Goal: Find specific page/section

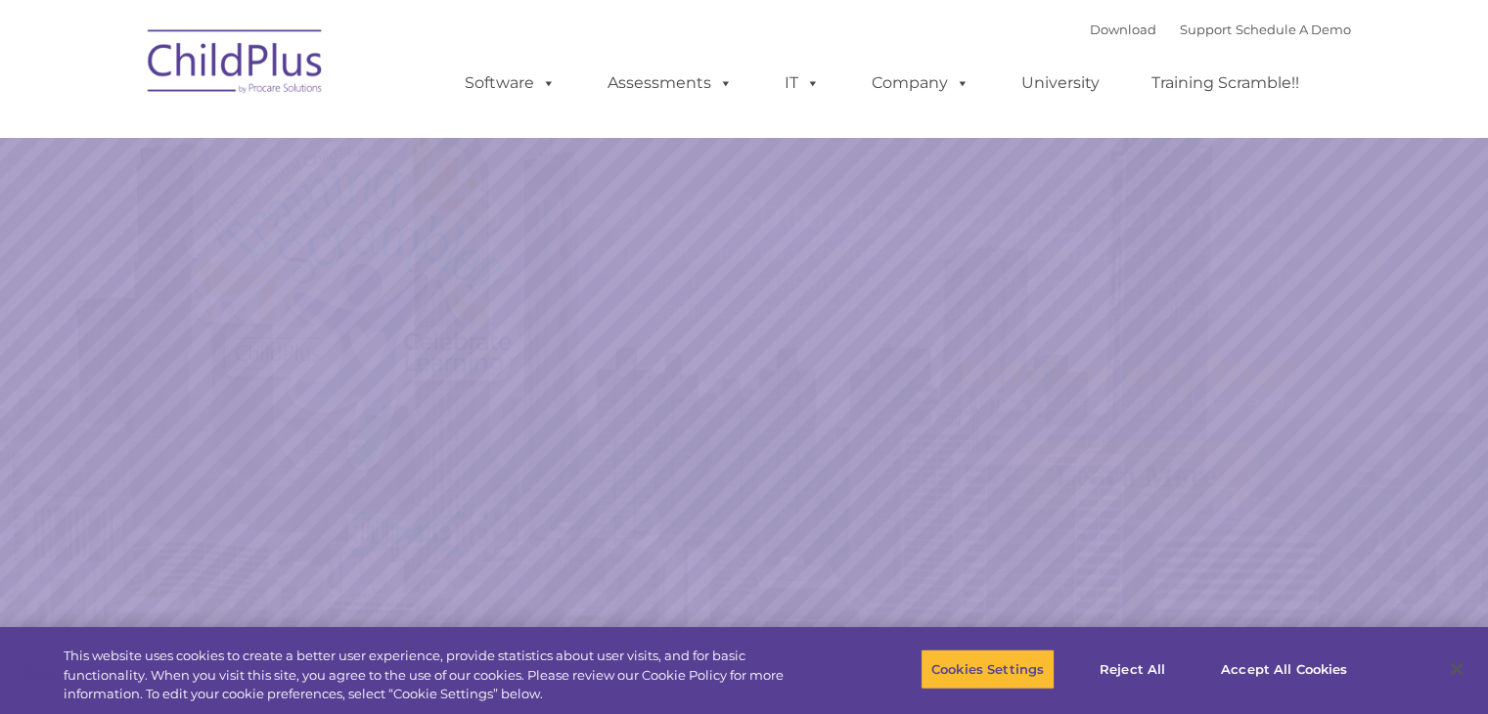
select select "MEDIUM"
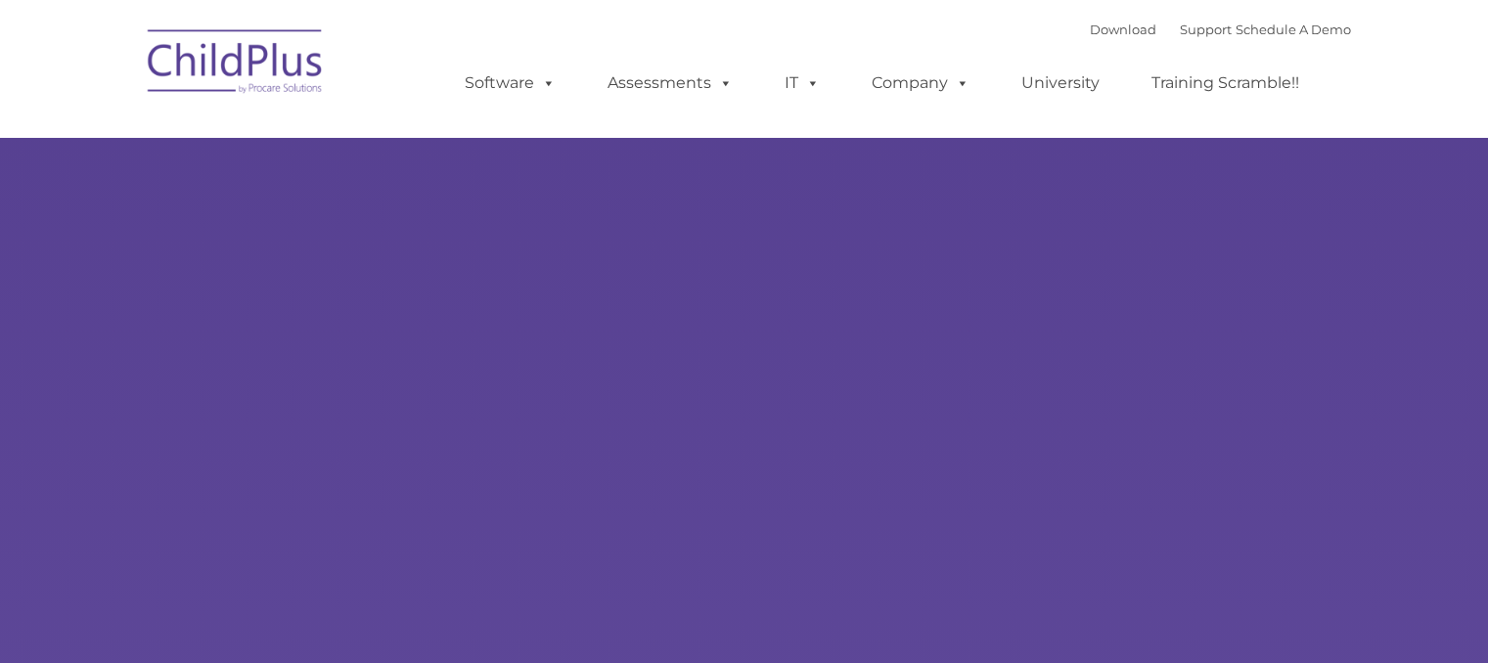
type input ""
select select "MEDIUM"
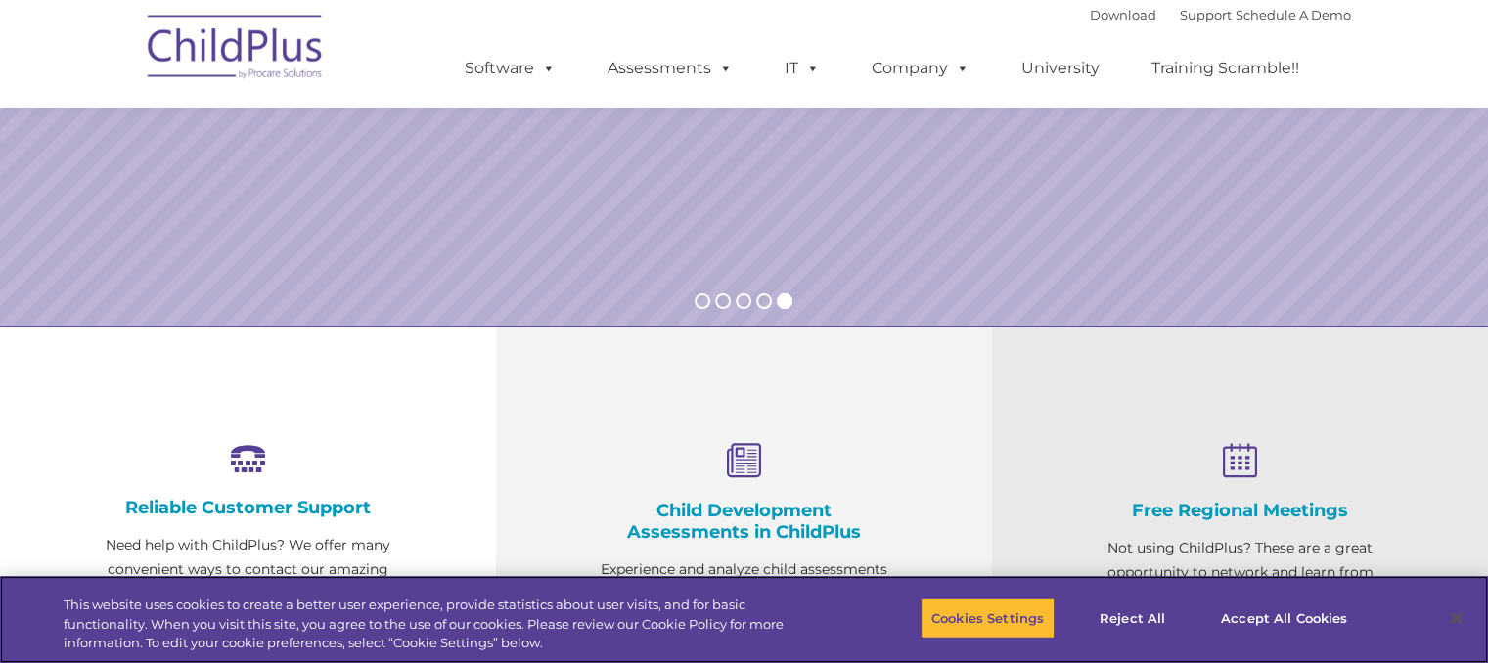
scroll to position [398, 0]
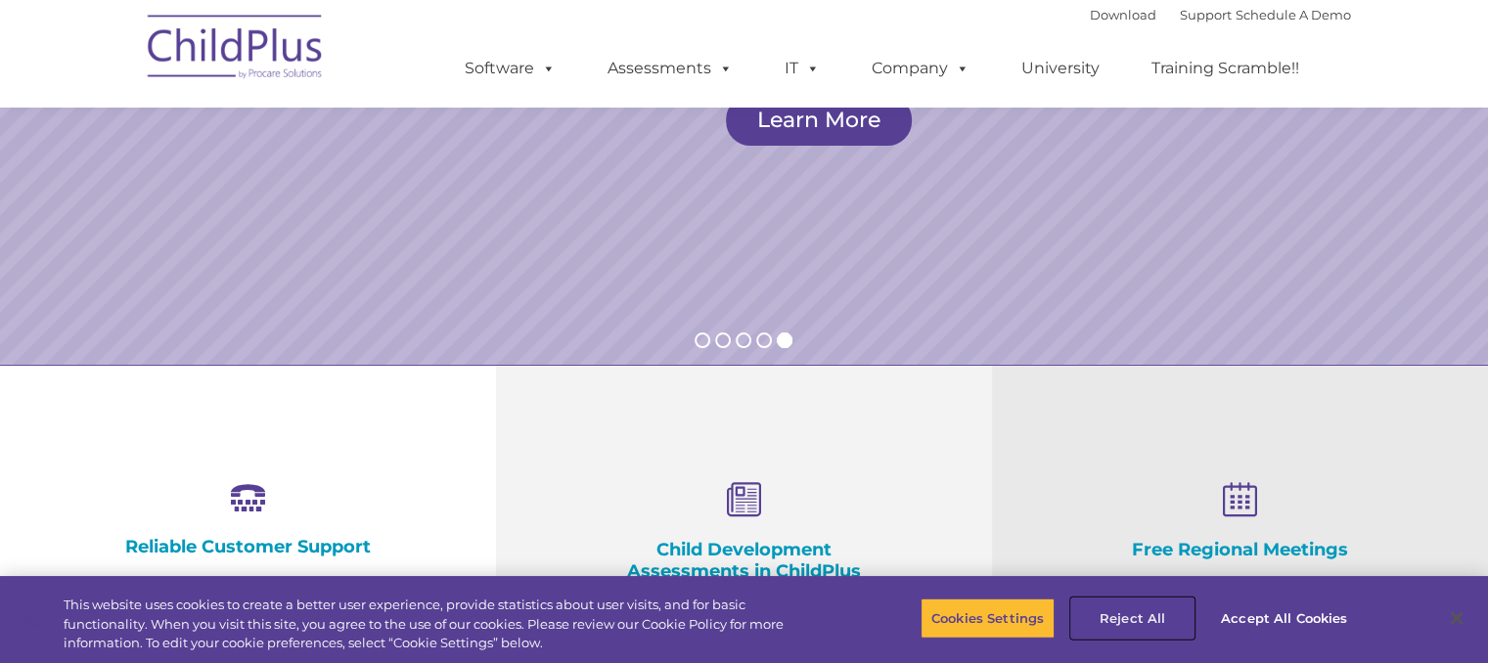
click at [1130, 618] on button "Reject All" at bounding box center [1132, 618] width 122 height 41
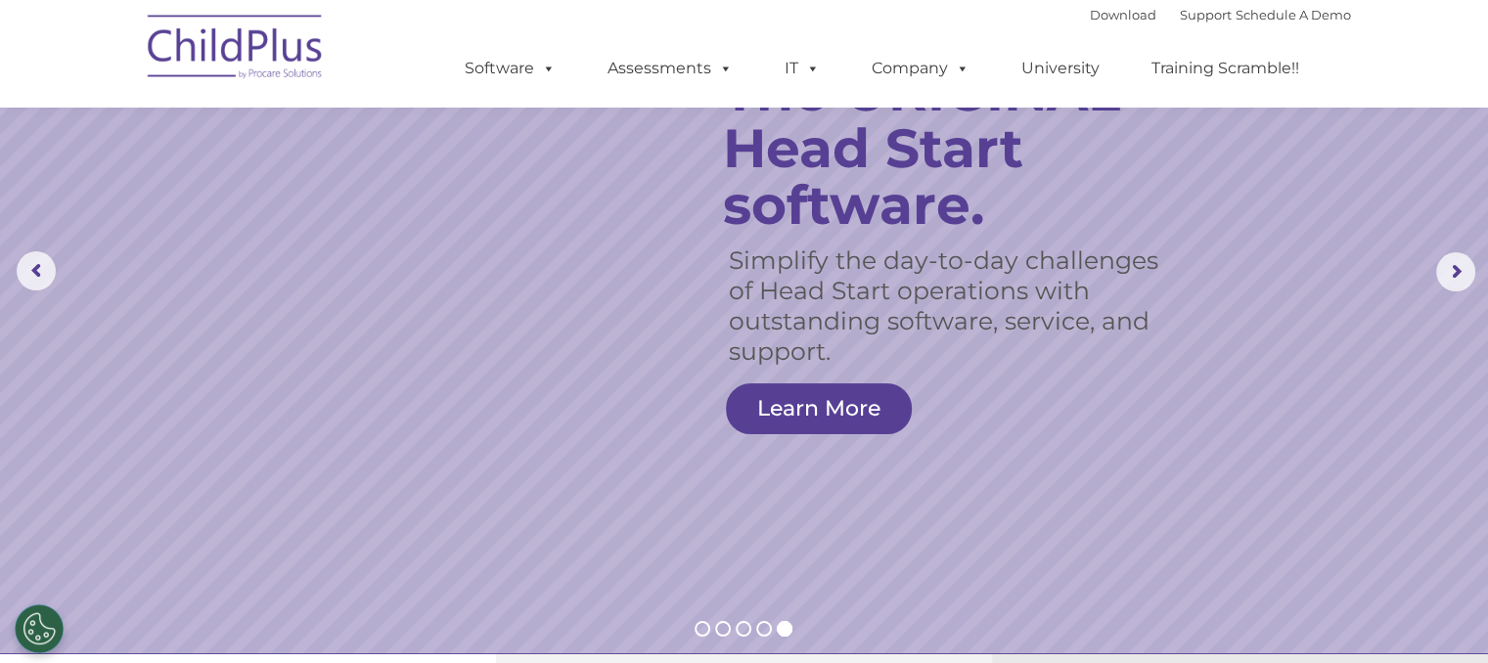
scroll to position [0, 0]
